Goal: Information Seeking & Learning: Learn about a topic

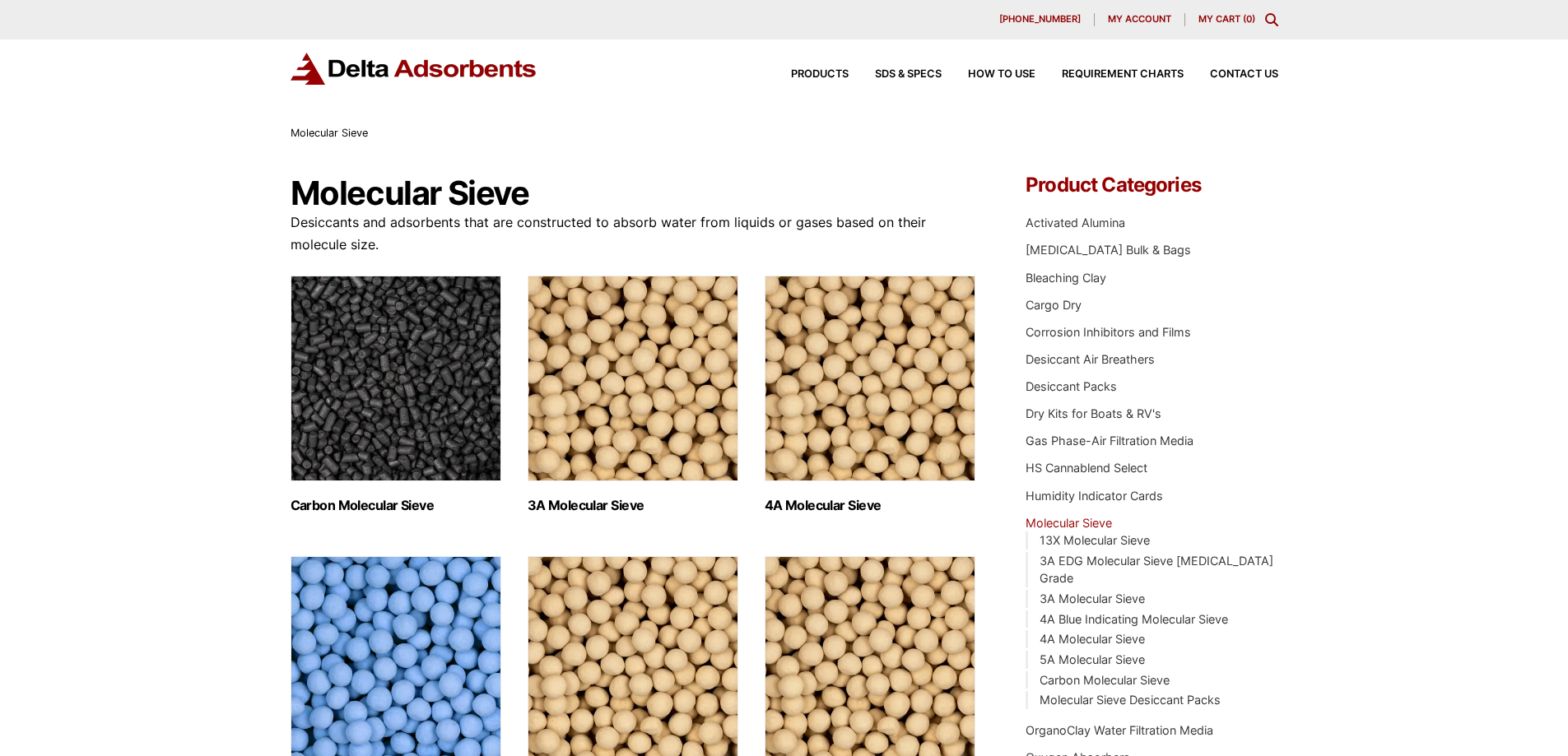
scroll to position [439, 0]
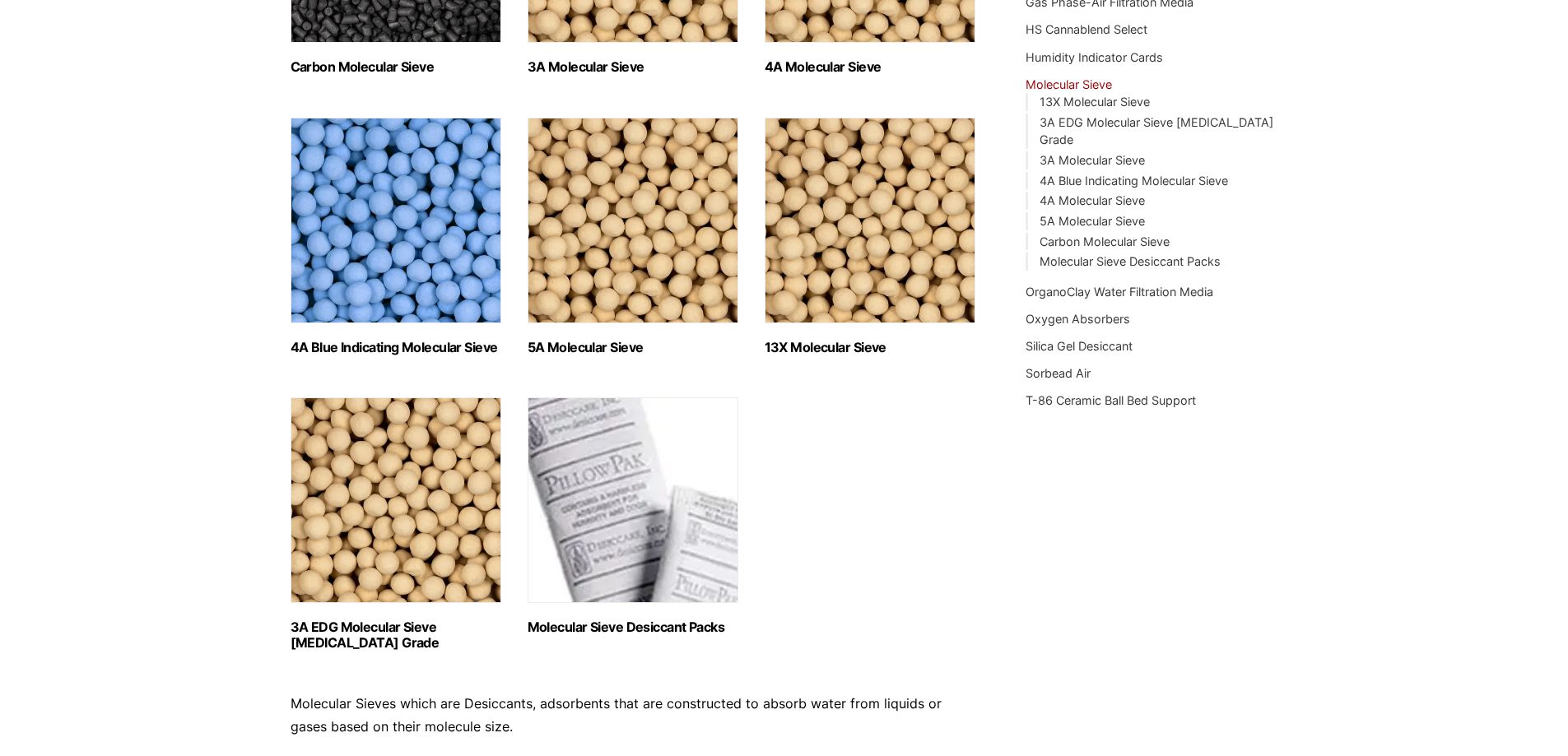
click at [860, 209] on img "Visit product category 13X Molecular Sieve" at bounding box center [870, 221] width 211 height 205
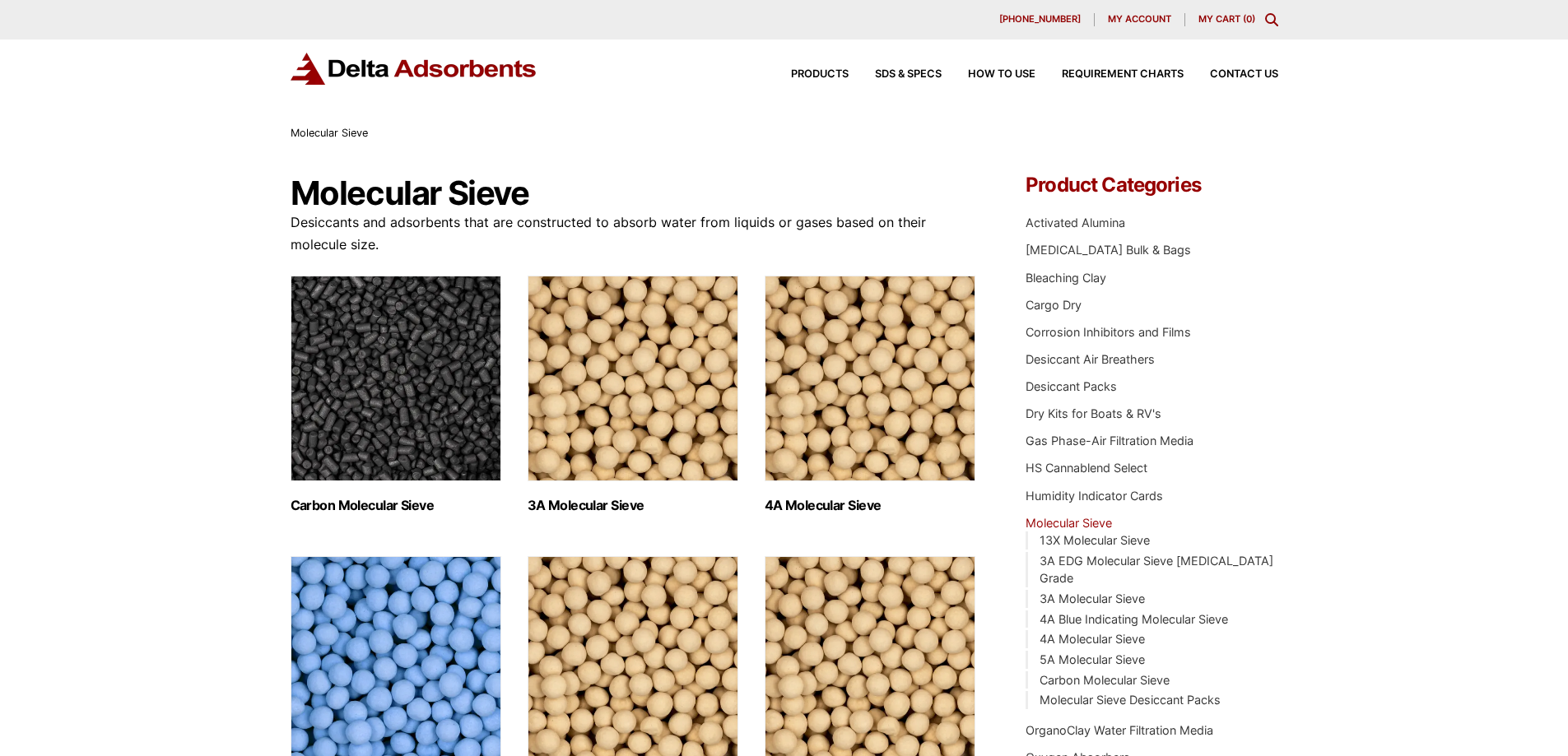
click at [856, 396] on img "Visit product category 4A Molecular Sieve" at bounding box center [870, 378] width 211 height 205
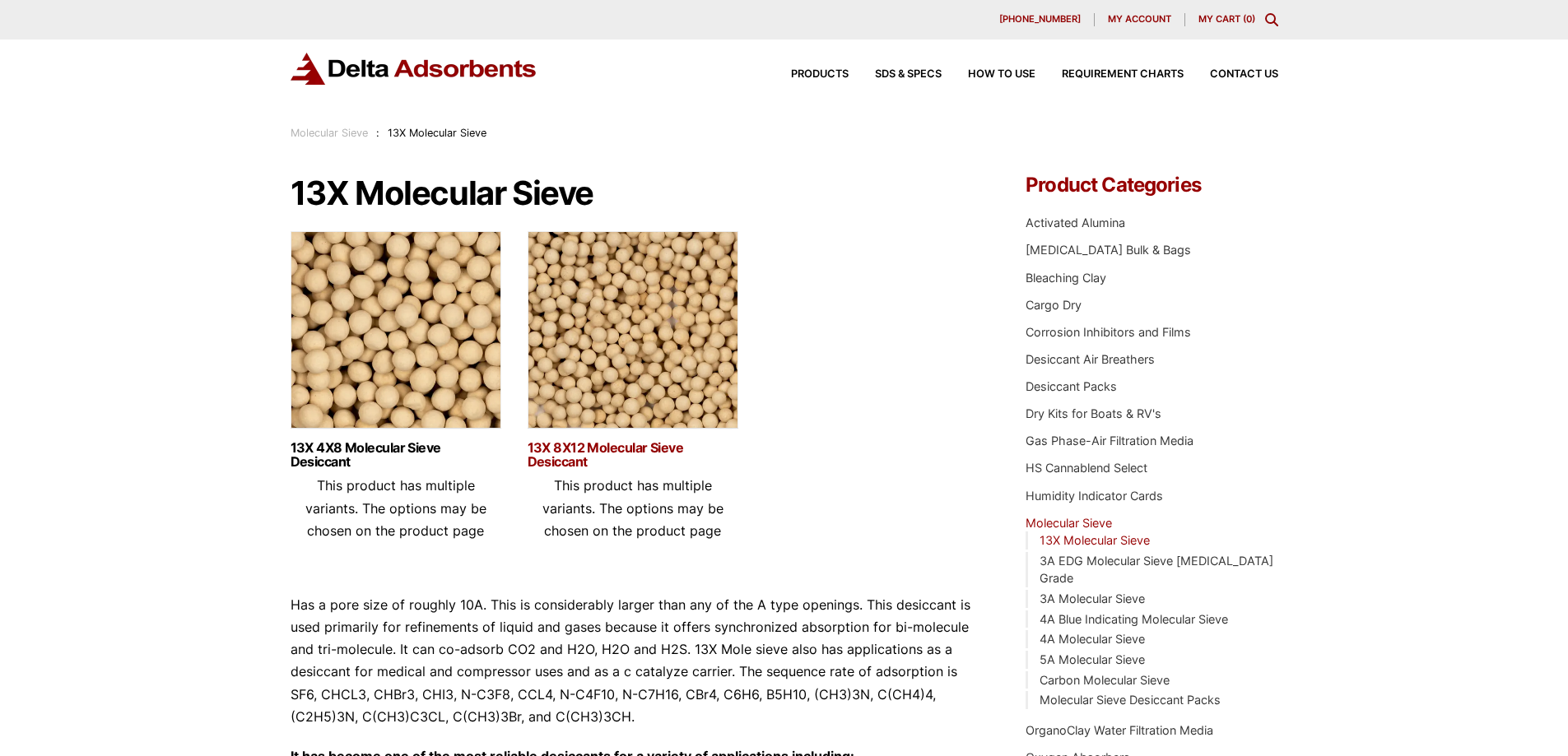
click at [634, 442] on link "13X 8X12 Molecular Sieve Desiccant" at bounding box center [633, 455] width 211 height 28
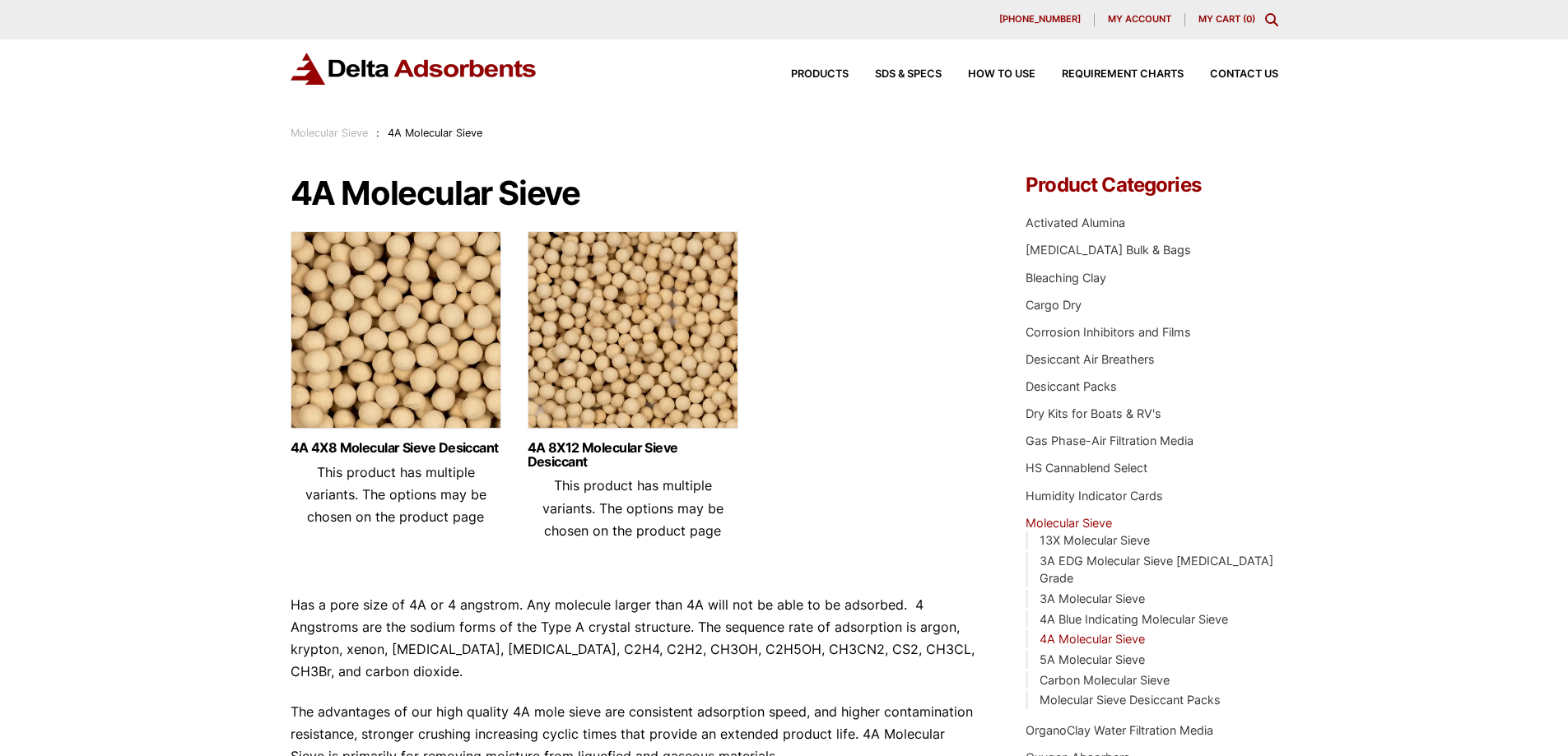
click at [670, 381] on img at bounding box center [633, 334] width 211 height 205
